Goal: Obtain resource: Obtain resource

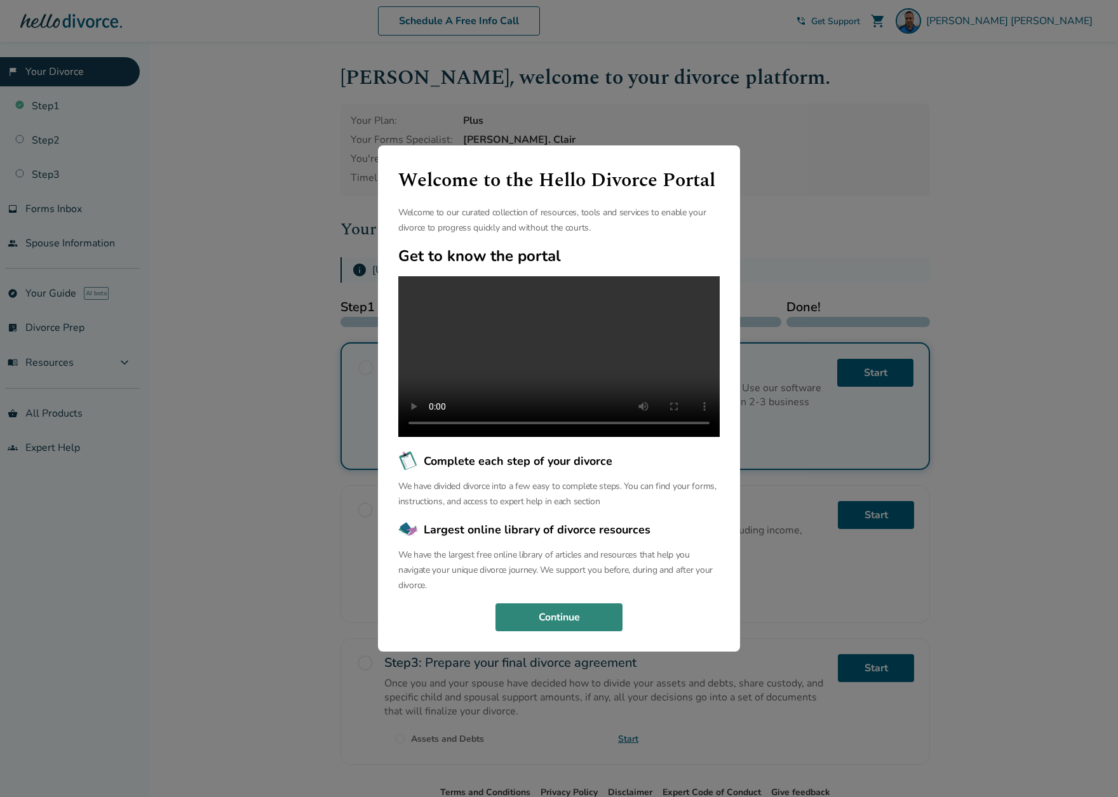
click at [586, 618] on button "Continue" at bounding box center [559, 618] width 127 height 28
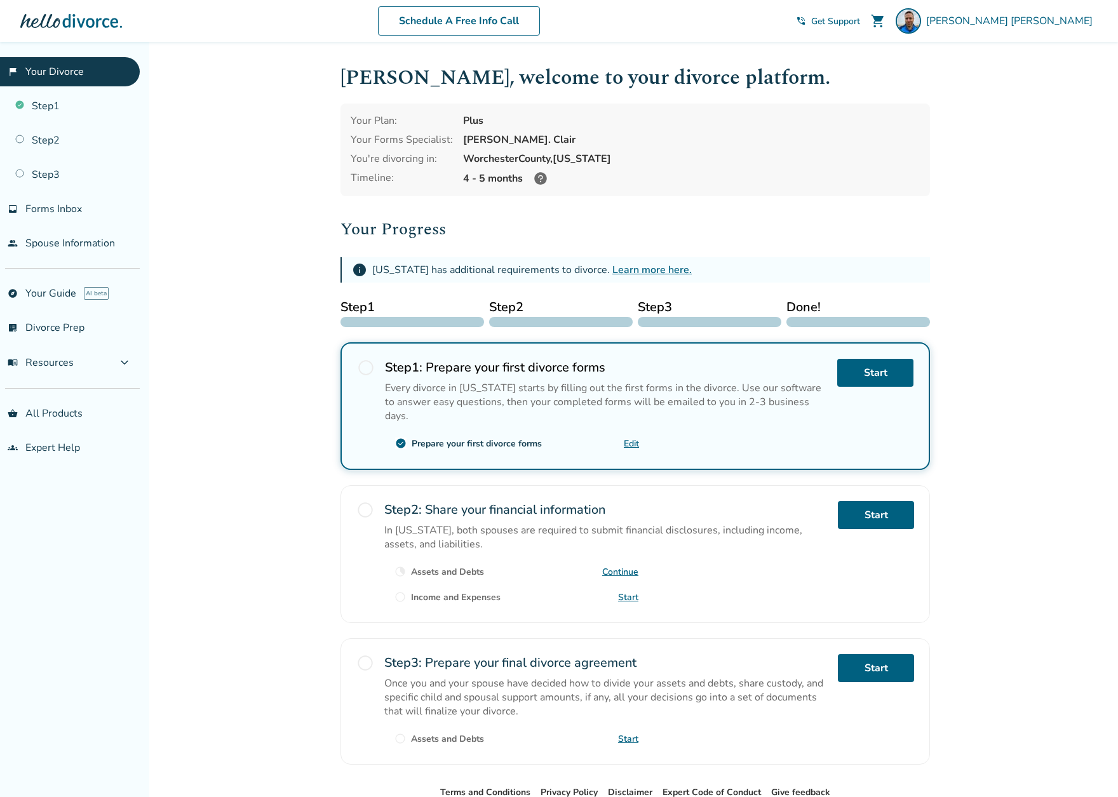
click at [760, 555] on div "Step 2 : Share your financial information In [US_STATE], both spouses are requi…" at bounding box center [606, 554] width 444 height 106
click at [1036, 25] on span "[PERSON_NAME]" at bounding box center [1012, 21] width 172 height 14
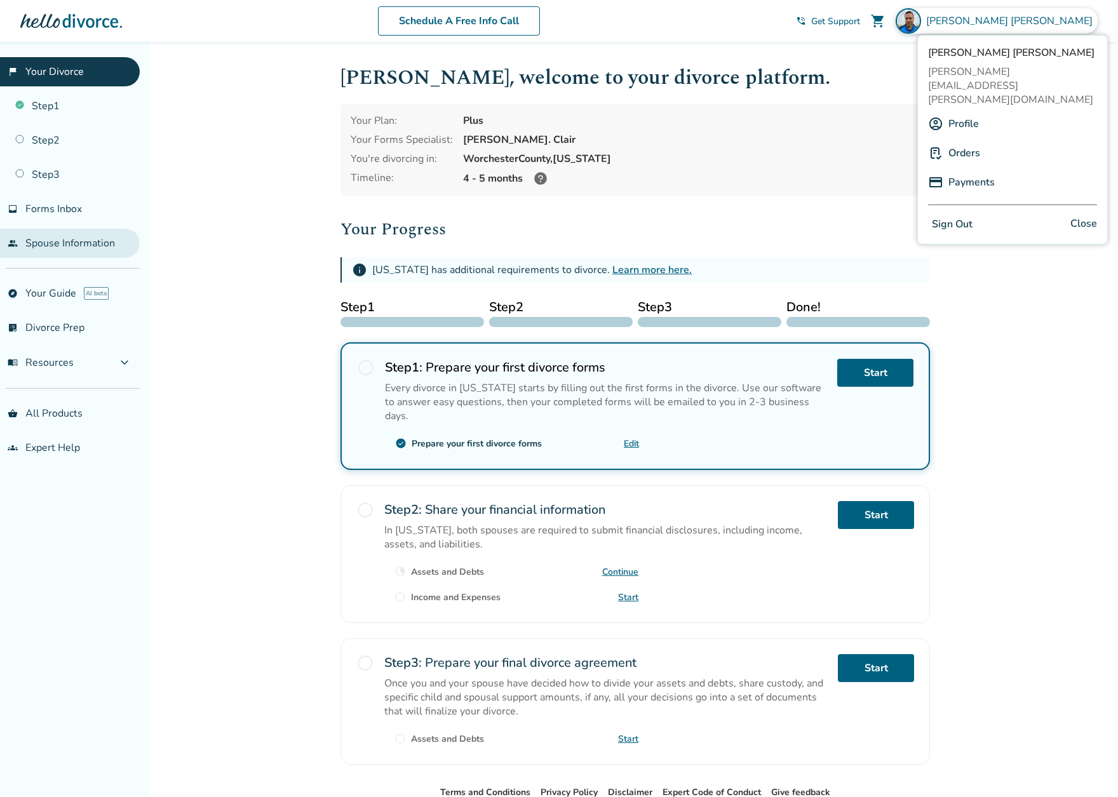
click at [106, 244] on link "people Spouse Information" at bounding box center [70, 243] width 140 height 29
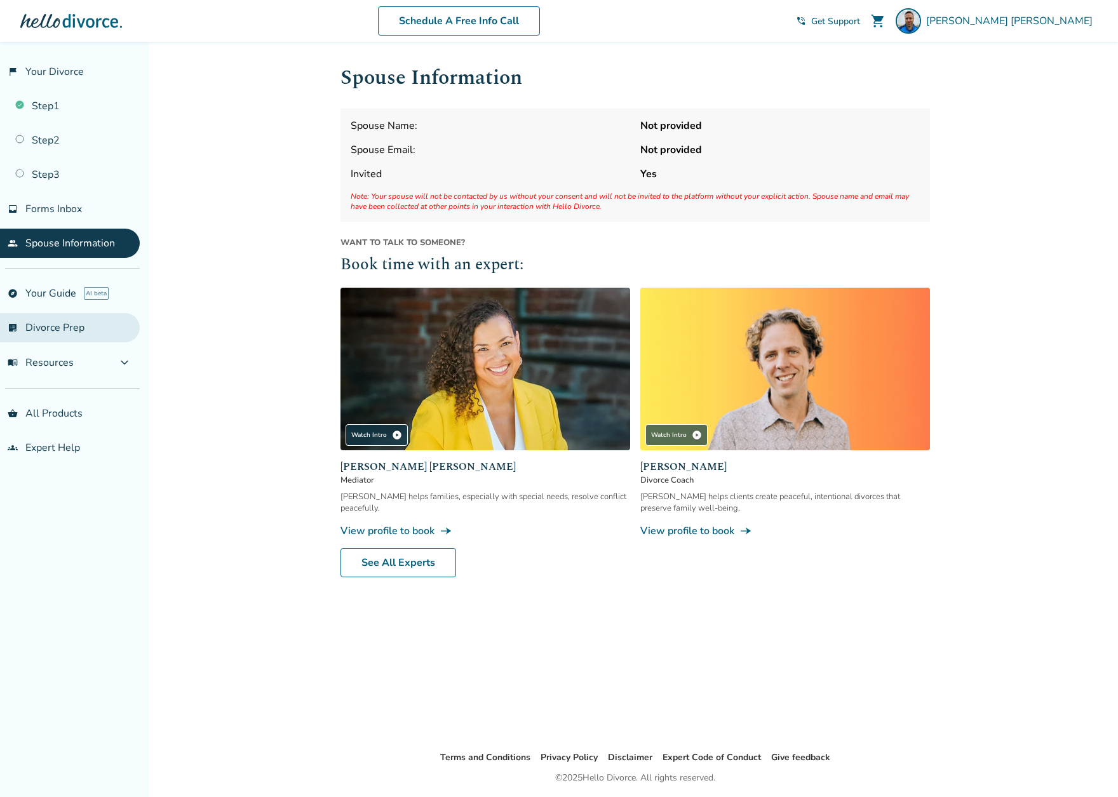
click at [119, 334] on link "list_alt_check Divorce Prep" at bounding box center [70, 327] width 140 height 29
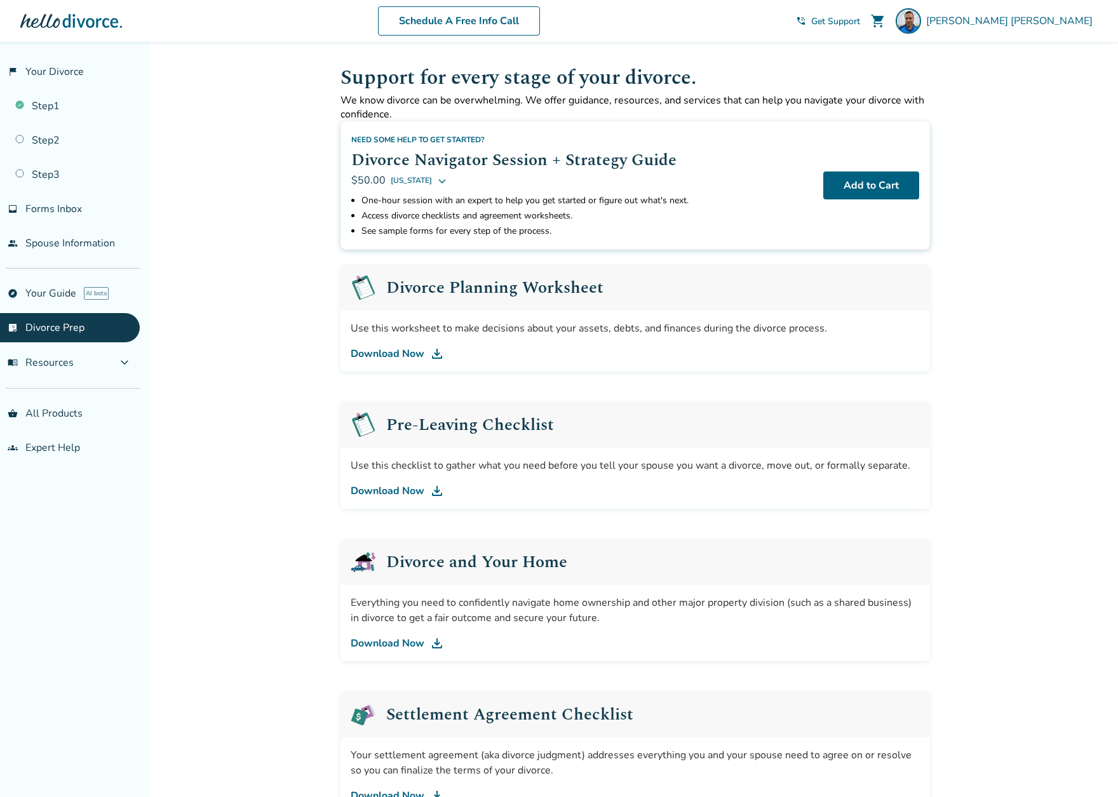
click at [447, 179] on icon at bounding box center [442, 180] width 10 height 10
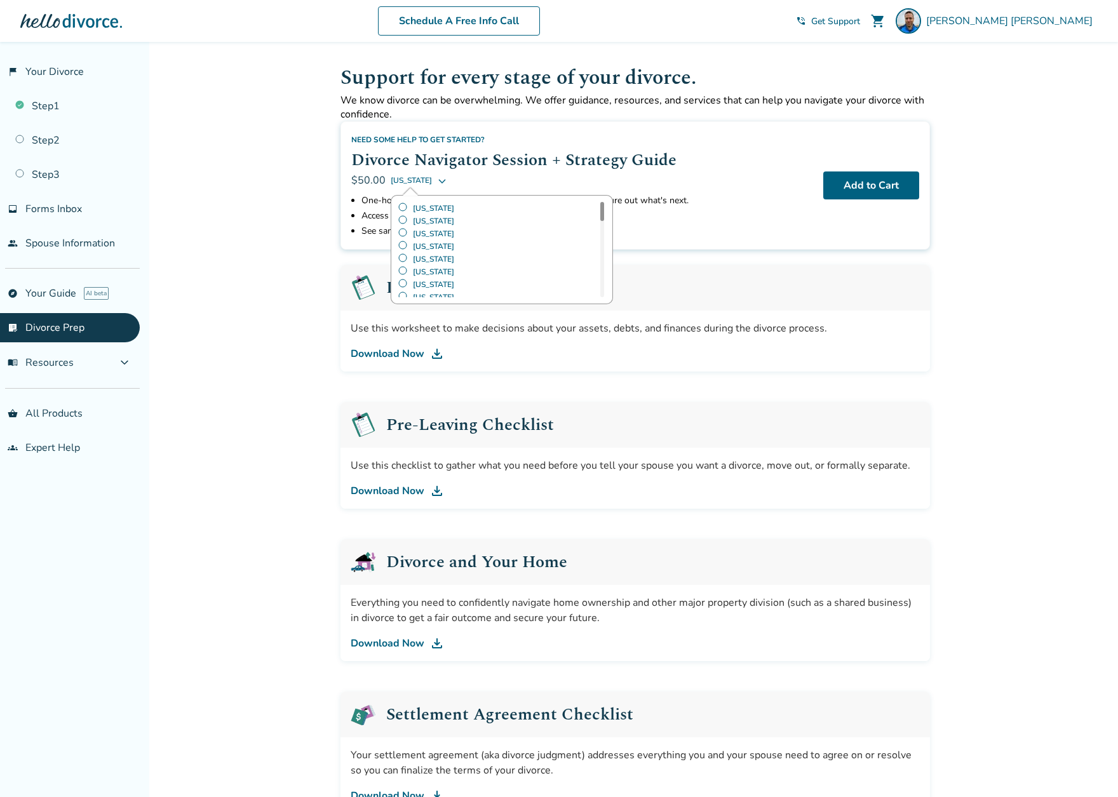
click at [712, 224] on li "See sample forms for every step of the process." at bounding box center [588, 231] width 452 height 15
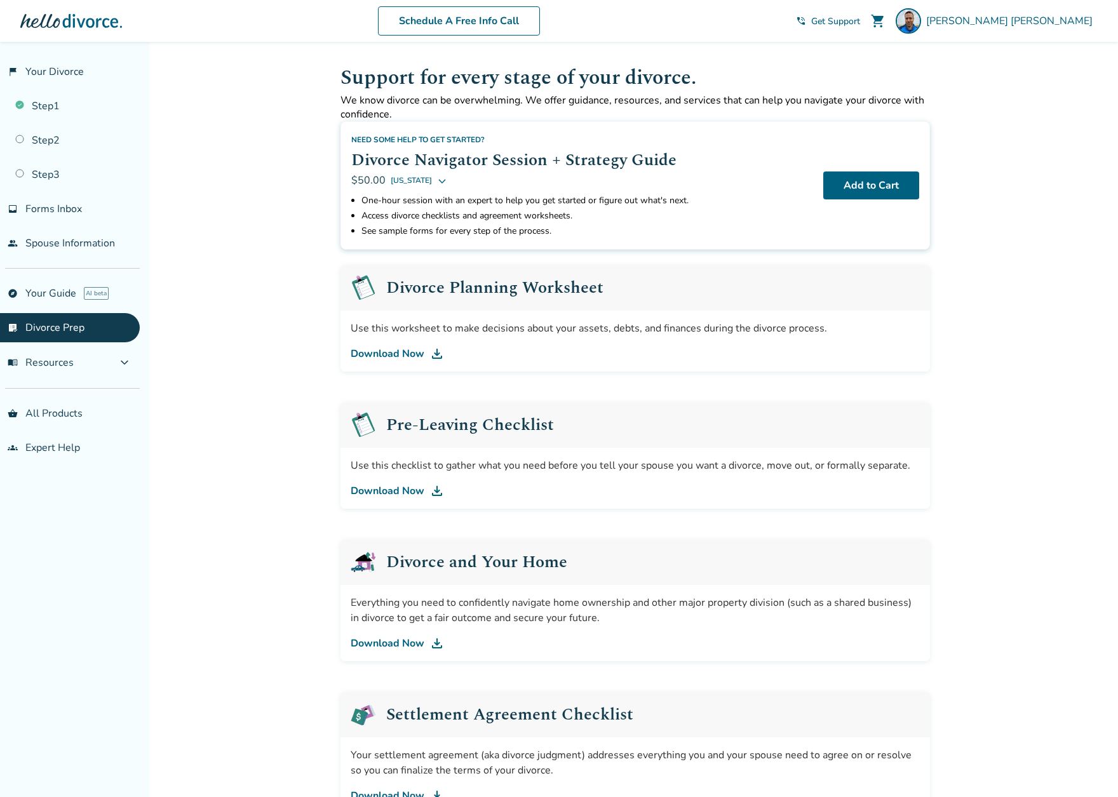
click at [396, 353] on link "Download Now" at bounding box center [635, 353] width 569 height 15
